Goal: Task Accomplishment & Management: Complete application form

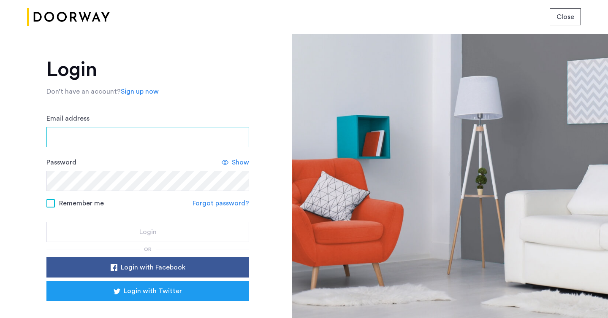
click at [165, 132] on input "Email address" at bounding box center [147, 137] width 203 height 20
type input "**********"
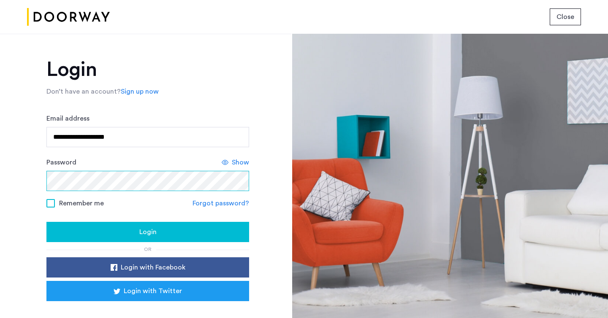
click at [46, 222] on button "Login" at bounding box center [147, 232] width 203 height 20
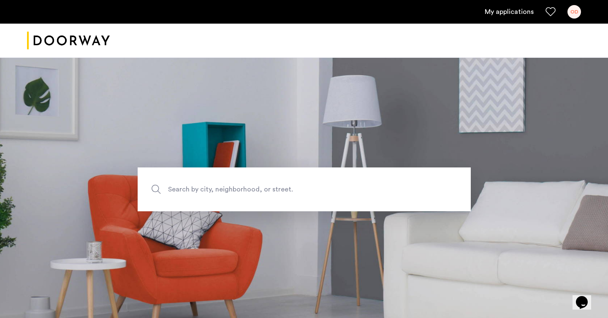
click at [568, 14] on div "OD" at bounding box center [574, 12] width 14 height 14
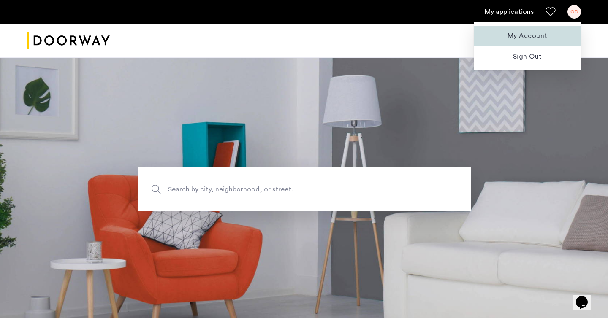
click at [532, 38] on span "My Account" at bounding box center [527, 36] width 93 height 10
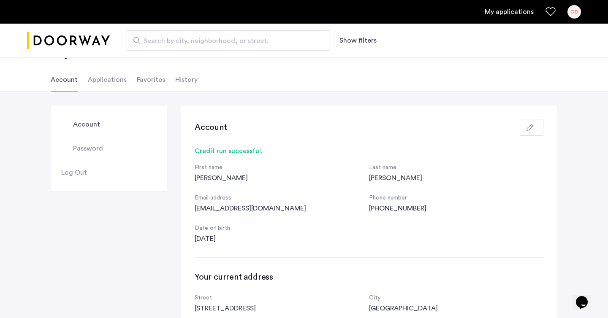
scroll to position [27, 0]
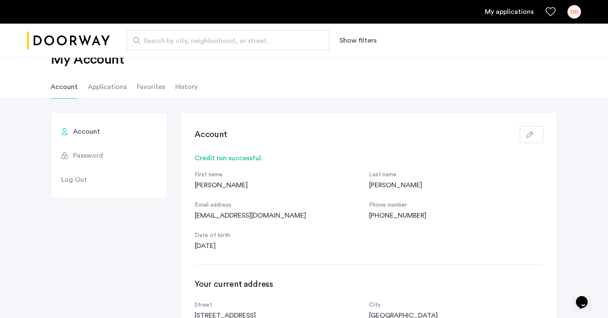
click at [115, 88] on li "Applications" at bounding box center [107, 87] width 39 height 24
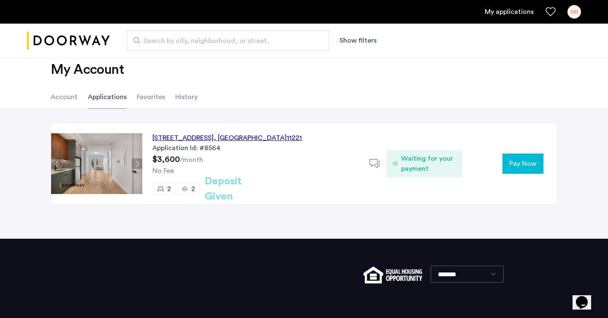
scroll to position [18, 0]
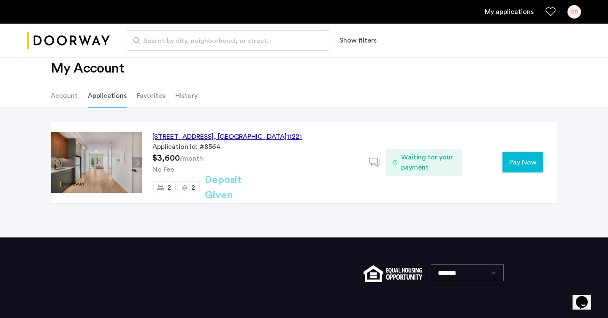
click at [522, 167] on span "Pay Now" at bounding box center [522, 162] width 27 height 10
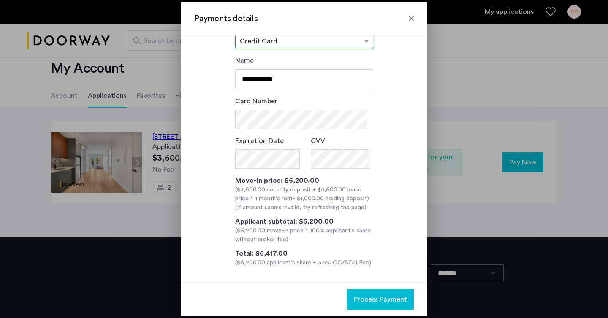
scroll to position [0, 0]
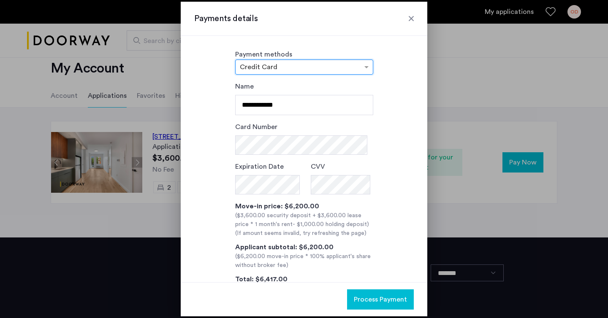
click at [313, 62] on div at bounding box center [303, 67] width 137 height 10
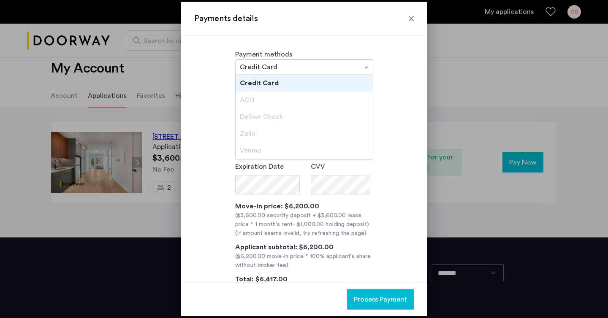
click at [284, 97] on div "ACH" at bounding box center [303, 100] width 137 height 17
click at [282, 116] on div "Deliver Check" at bounding box center [303, 116] width 137 height 17
click at [413, 95] on div "**********" at bounding box center [304, 159] width 246 height 246
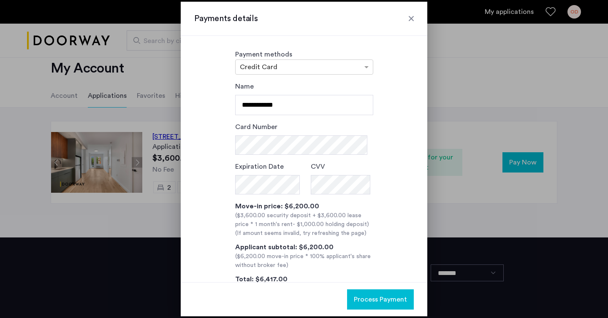
scroll to position [30, 0]
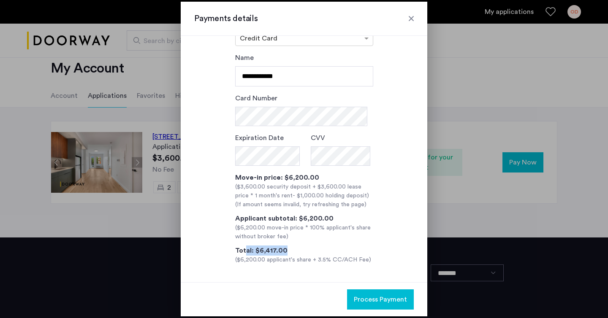
drag, startPoint x: 281, startPoint y: 249, endPoint x: 243, endPoint y: 249, distance: 38.0
click at [243, 249] on div "Total: $6,417.00 ($6,200.00 applicant's share + 3.5% CC/ACH Fee)" at bounding box center [304, 255] width 138 height 19
click at [405, 19] on h3 "Payments details" at bounding box center [303, 19] width 219 height 12
